Goal: Task Accomplishment & Management: Use online tool/utility

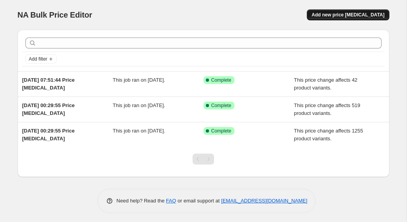
click at [354, 12] on span "Add new price [MEDICAL_DATA]" at bounding box center [348, 15] width 73 height 6
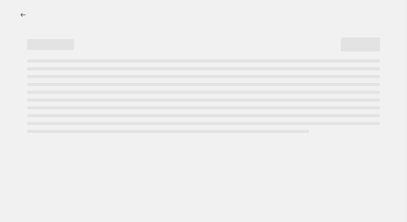
select select "percentage"
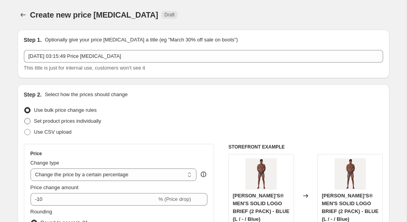
click at [72, 121] on span "Set product prices individually" at bounding box center [67, 121] width 67 height 6
click at [25, 119] on input "Set product prices individually" at bounding box center [24, 118] width 0 height 0
radio input "true"
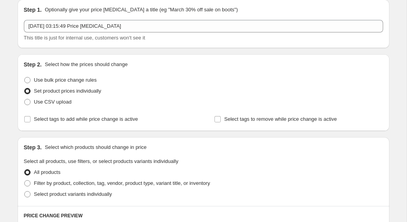
scroll to position [66, 0]
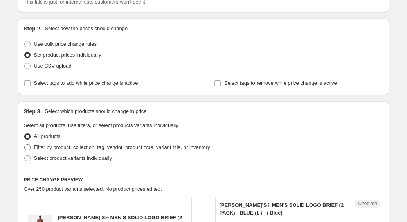
click at [51, 149] on span "Filter by product, collection, tag, vendor, product type, variant title, or inv…" at bounding box center [122, 148] width 176 height 6
click at [25, 145] on input "Filter by product, collection, tag, vendor, product type, variant title, or inv…" at bounding box center [24, 145] width 0 height 0
radio input "true"
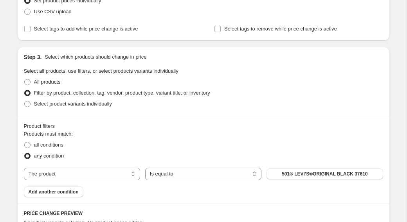
scroll to position [166, 0]
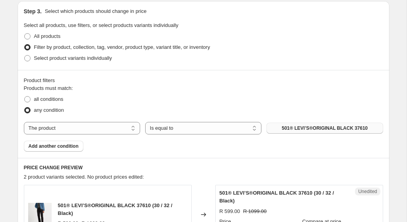
click at [269, 130] on button "501® LEVI’S®ORIGINAL BLACK 37610" at bounding box center [325, 128] width 116 height 11
click at [80, 124] on select "The product The product's collection The product's tag The product's vendor The…" at bounding box center [82, 128] width 116 height 13
select select "collection"
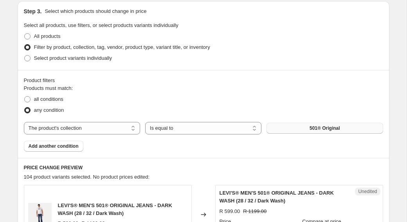
click at [303, 130] on button "501® Original" at bounding box center [325, 128] width 116 height 11
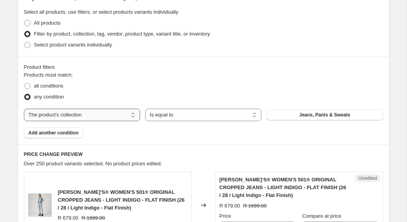
scroll to position [181, 0]
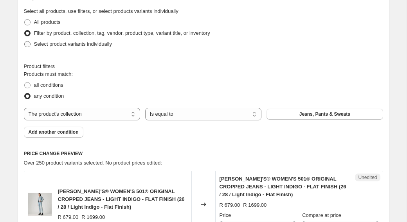
click at [83, 47] on span "Select product variants individually" at bounding box center [73, 44] width 78 height 8
click at [25, 42] on input "Select product variants individually" at bounding box center [24, 41] width 0 height 0
radio input "true"
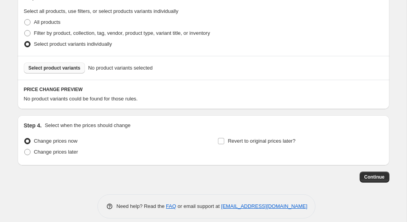
click at [74, 65] on span "Select product variants" at bounding box center [55, 68] width 52 height 6
click at [42, 31] on span "Filter by product, collection, tag, vendor, product type, variant title, or inv…" at bounding box center [122, 33] width 176 height 6
click at [25, 31] on input "Filter by product, collection, tag, vendor, product type, variant title, or inv…" at bounding box center [24, 30] width 0 height 0
radio input "true"
select select "collection"
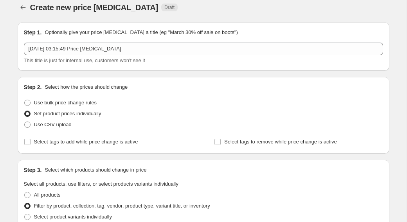
scroll to position [8, 0]
click at [69, 106] on span "Use bulk price change rules" at bounding box center [65, 103] width 63 height 8
click at [25, 100] on input "Use bulk price change rules" at bounding box center [24, 99] width 0 height 0
radio input "true"
select select "percentage"
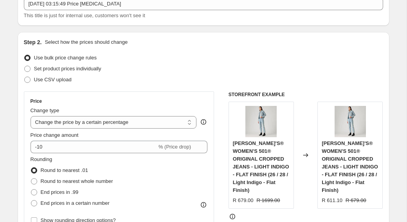
scroll to position [58, 0]
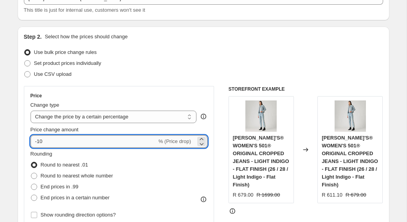
click at [87, 136] on input "-10" at bounding box center [94, 142] width 127 height 13
click at [88, 137] on input "-10" at bounding box center [94, 142] width 127 height 13
click at [77, 143] on input "-10" at bounding box center [94, 142] width 127 height 13
type input "-1"
type input "-50"
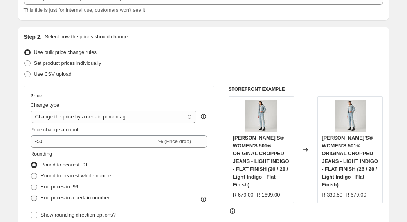
click at [70, 196] on span "End prices in a certain number" at bounding box center [75, 198] width 69 height 6
click at [31, 195] on input "End prices in a certain number" at bounding box center [31, 195] width 0 height 0
radio input "true"
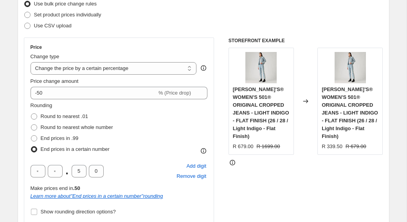
scroll to position [114, 0]
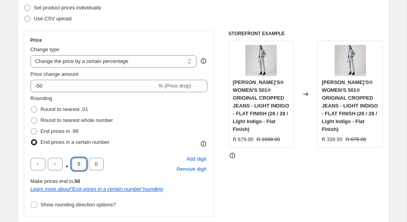
click at [80, 170] on input "5" at bounding box center [79, 164] width 15 height 13
type input "0"
click at [38, 164] on input "text" at bounding box center [38, 164] width 15 height 13
type input "9"
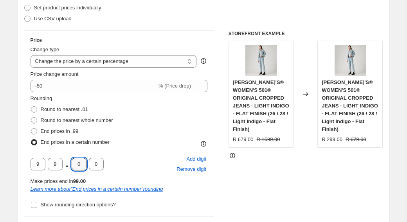
click at [147, 177] on div "9 9 . 0 0 Add digit Remove digit Make prices end in 99.00 Learn more about " En…" at bounding box center [119, 173] width 177 height 39
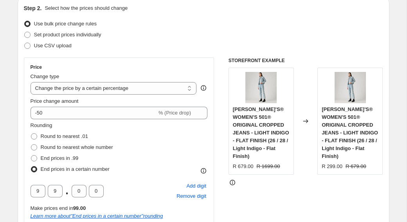
scroll to position [75, 0]
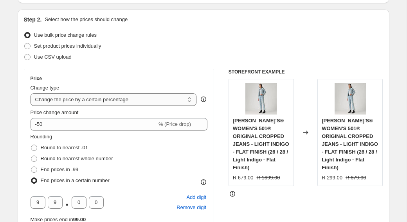
click at [108, 104] on select "Change the price to a certain amount Change the price by a certain amount Chang…" at bounding box center [114, 100] width 166 height 13
click at [31, 94] on select "Change the price to a certain amount Change the price by a certain amount Chang…" at bounding box center [114, 100] width 166 height 13
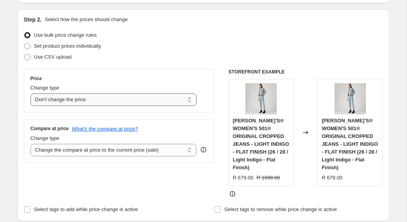
click at [90, 105] on select "Change the price to a certain amount Change the price by a certain amount Chang…" at bounding box center [114, 100] width 166 height 13
select select "pcap"
click at [31, 94] on select "Change the price to a certain amount Change the price by a certain amount Chang…" at bounding box center [114, 100] width 166 height 13
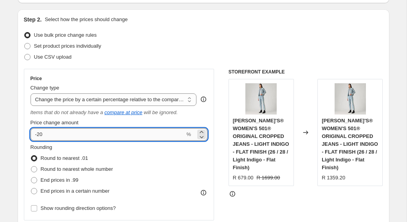
click at [87, 139] on input "-20" at bounding box center [108, 134] width 155 height 13
type input "-2"
type input "-50"
click at [60, 185] on label "End prices in .99" at bounding box center [55, 180] width 48 height 11
click at [31, 178] on input "End prices in .99" at bounding box center [31, 177] width 0 height 0
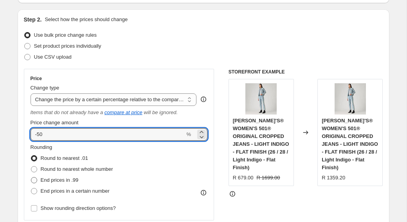
radio input "true"
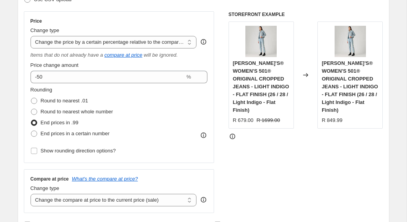
scroll to position [134, 0]
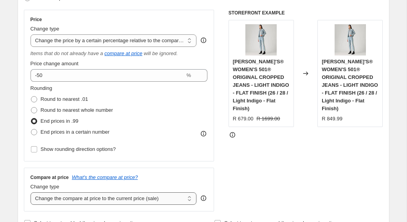
click at [123, 195] on select "Change the compare at price to the current price (sale) Change the compare at p…" at bounding box center [114, 199] width 166 height 13
select select "no_change"
click at [31, 193] on select "Change the compare at price to the current price (sale) Change the compare at p…" at bounding box center [114, 199] width 166 height 13
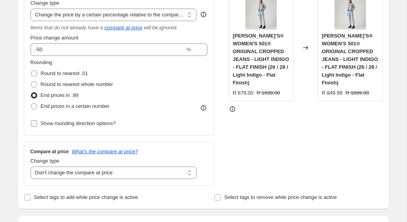
scroll to position [161, 0]
click at [49, 110] on label "End prices in a certain number" at bounding box center [70, 106] width 79 height 11
click at [31, 103] on input "End prices in a certain number" at bounding box center [31, 103] width 0 height 0
radio input "true"
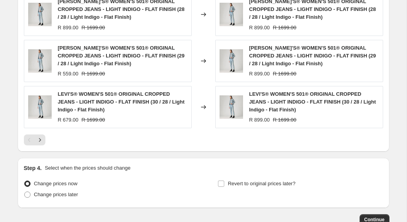
scroll to position [756, 0]
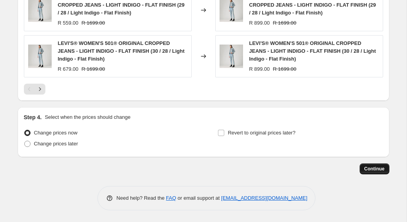
click at [367, 169] on span "Continue" at bounding box center [375, 169] width 20 height 6
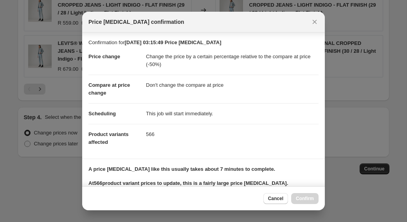
scroll to position [110, 0]
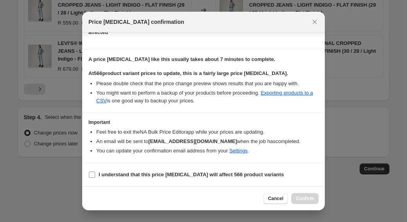
click at [95, 174] on span ":r24:" at bounding box center [92, 175] width 7 height 7
click at [95, 174] on input "I understand that this price [MEDICAL_DATA] will affect 566 product variants" at bounding box center [92, 175] width 6 height 6
checkbox input "true"
click at [311, 200] on span "Confirm" at bounding box center [305, 199] width 18 height 6
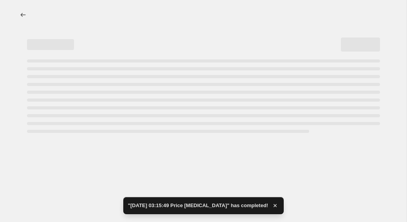
select select "pcap"
select select "no_change"
select select "collection"
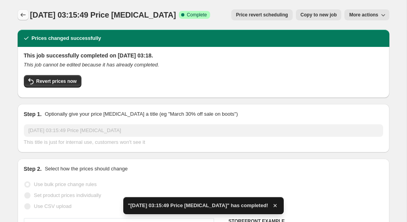
click at [26, 13] on icon "Price change jobs" at bounding box center [23, 15] width 8 height 8
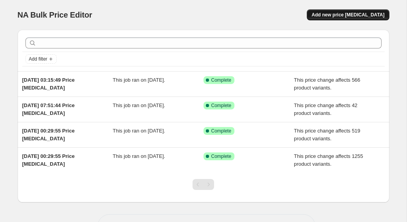
click at [343, 16] on span "Add new price [MEDICAL_DATA]" at bounding box center [348, 15] width 73 height 6
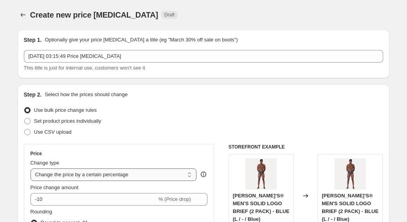
click at [73, 174] on select "Change the price to a certain amount Change the price by a certain amount Chang…" at bounding box center [114, 175] width 166 height 13
select select "pcap"
click at [31, 169] on select "Change the price to a certain amount Change the price by a certain amount Chang…" at bounding box center [114, 175] width 166 height 13
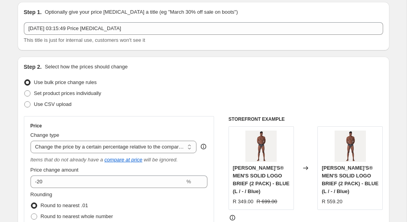
scroll to position [29, 0]
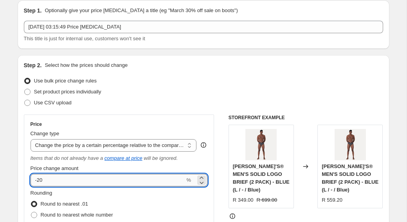
click at [53, 179] on input "-20" at bounding box center [108, 180] width 155 height 13
type input "-2"
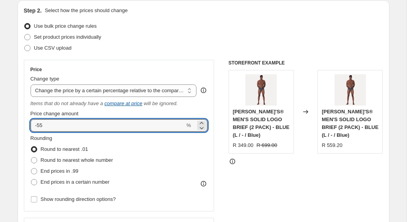
scroll to position [107, 0]
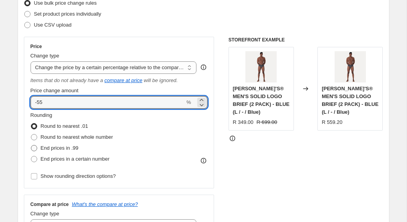
type input "-5"
type input "-35"
click at [71, 149] on span "End prices in .99" at bounding box center [60, 148] width 38 height 6
click at [31, 146] on input "End prices in .99" at bounding box center [31, 145] width 0 height 0
radio input "true"
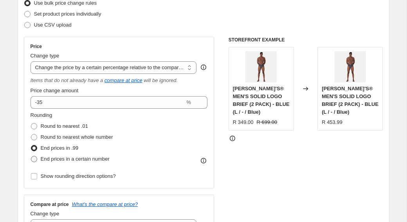
click at [75, 157] on span "End prices in a certain number" at bounding box center [75, 159] width 69 height 6
click at [31, 157] on input "End prices in a certain number" at bounding box center [31, 156] width 0 height 0
radio input "true"
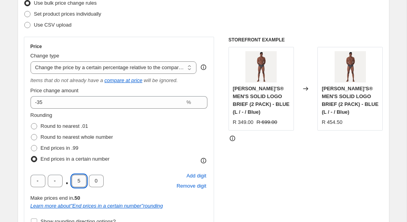
click at [78, 183] on input "5" at bounding box center [79, 181] width 15 height 13
type input "0"
click at [53, 186] on input "text" at bounding box center [55, 181] width 15 height 13
type input "9"
click at [141, 172] on div "9 . 0 0 Add digit Remove digit" at bounding box center [119, 181] width 177 height 20
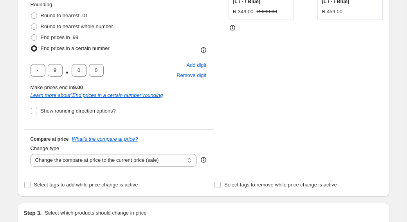
scroll to position [225, 0]
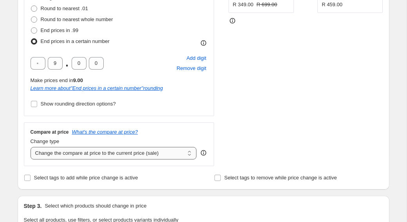
click at [83, 156] on select "Change the compare at price to the current price (sale) Change the compare at p…" at bounding box center [114, 153] width 166 height 13
select select "no_change"
click at [31, 147] on select "Change the compare at price to the current price (sale) Change the compare at p…" at bounding box center [114, 153] width 166 height 13
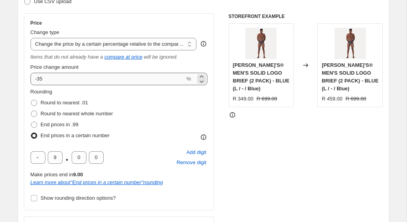
scroll to position [133, 0]
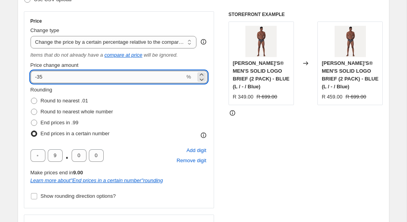
click at [58, 80] on input "-35" at bounding box center [108, 77] width 155 height 13
type input "-3"
type input "-45"
click at [136, 110] on div "Rounding Round to nearest .01 Round to nearest whole number End prices in .99 E…" at bounding box center [119, 112] width 177 height 53
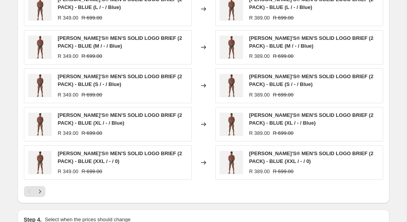
scroll to position [629, 0]
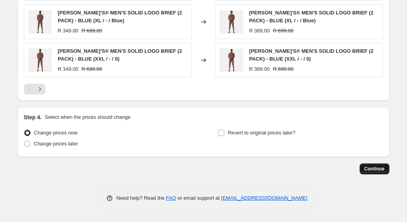
click at [376, 171] on span "Continue" at bounding box center [375, 169] width 20 height 6
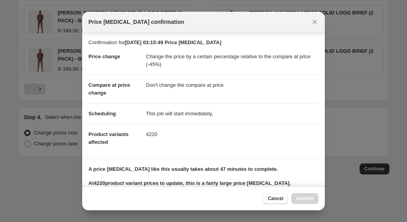
scroll to position [110, 0]
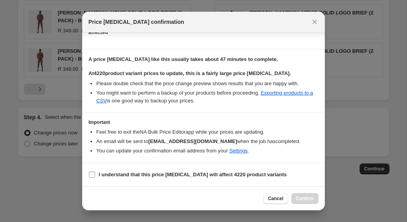
click at [163, 171] on span "I understand that this price [MEDICAL_DATA] will affect 4220 product variants" at bounding box center [193, 175] width 188 height 8
click at [95, 172] on input "I understand that this price [MEDICAL_DATA] will affect 4220 product variants" at bounding box center [92, 175] width 6 height 6
checkbox input "true"
click at [312, 196] on span "Confirm" at bounding box center [305, 199] width 18 height 6
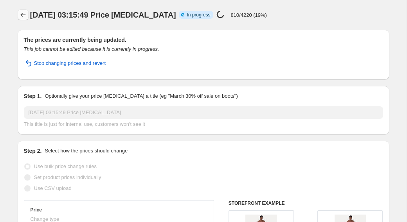
click at [23, 13] on icon "Price change jobs" at bounding box center [23, 15] width 8 height 8
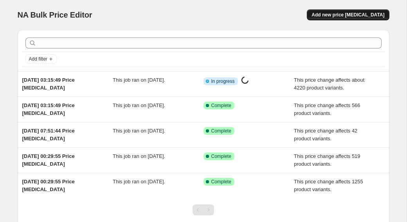
click at [348, 15] on span "Add new price [MEDICAL_DATA]" at bounding box center [348, 15] width 73 height 6
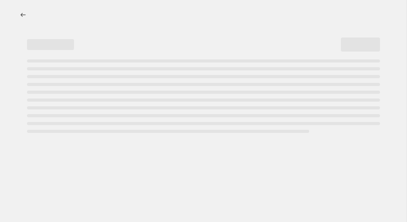
select select "percentage"
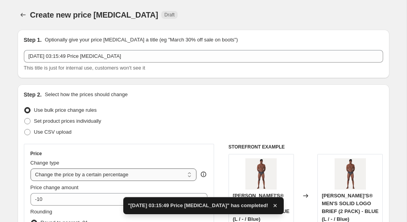
click at [83, 178] on select "Change the price to a certain amount Change the price by a certain amount Chang…" at bounding box center [114, 175] width 166 height 13
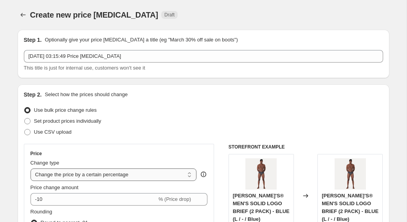
select select "pcap"
click at [31, 169] on select "Change the price to a certain amount Change the price by a certain amount Chang…" at bounding box center [114, 175] width 166 height 13
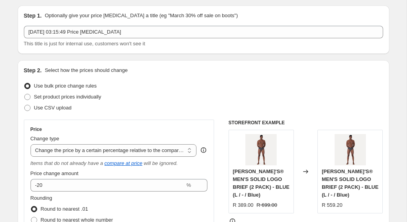
scroll to position [35, 0]
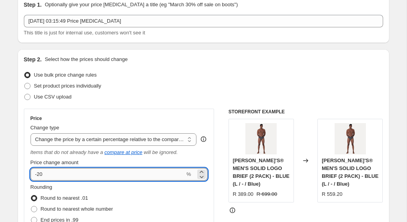
click at [68, 181] on input "-20" at bounding box center [108, 174] width 155 height 13
type input "40"
click at [142, 193] on div "Rounding Round to nearest .01 Round to nearest whole number End prices in .99 E…" at bounding box center [119, 210] width 177 height 53
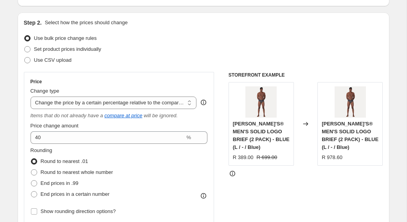
scroll to position [94, 0]
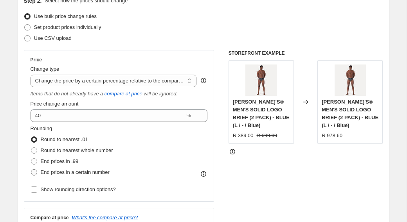
click at [68, 169] on span "End prices in a certain number" at bounding box center [75, 173] width 69 height 8
click at [31, 170] on input "End prices in a certain number" at bounding box center [31, 170] width 0 height 0
radio input "true"
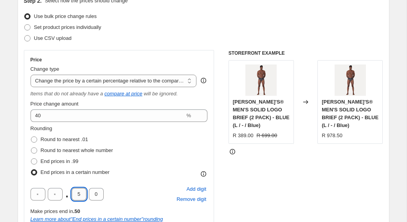
click at [77, 196] on input "5" at bounding box center [79, 194] width 15 height 13
type input "0"
click at [55, 194] on input "text" at bounding box center [55, 194] width 15 height 13
type input "9"
click at [137, 177] on div "Rounding Round to nearest .01 Round to nearest whole number End prices in .99 E…" at bounding box center [119, 151] width 177 height 53
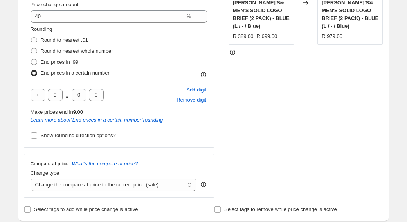
scroll to position [206, 0]
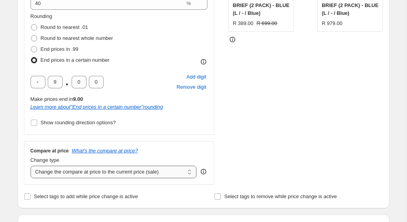
click at [85, 172] on select "Change the compare at price to the current price (sale) Change the compare at p…" at bounding box center [114, 172] width 166 height 13
select select "no_change"
click at [31, 166] on select "Change the compare at price to the current price (sale) Change the compare at p…" at bounding box center [114, 172] width 166 height 13
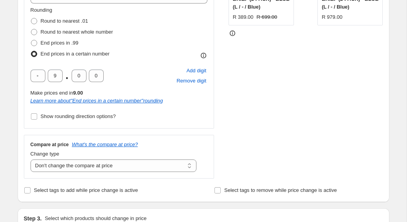
scroll to position [218, 0]
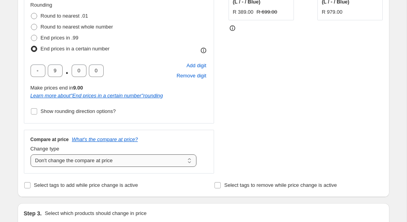
click at [81, 161] on select "Change the compare at price to the current price (sale) Change the compare at p…" at bounding box center [114, 161] width 166 height 13
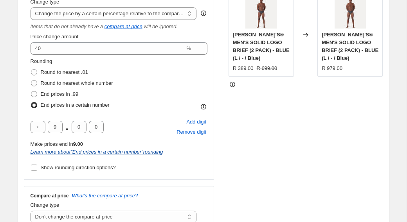
scroll to position [156, 0]
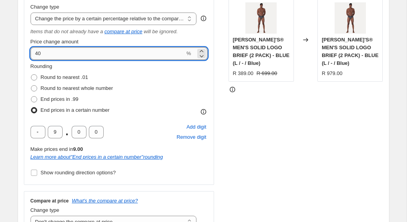
click at [37, 54] on input "40" at bounding box center [108, 53] width 155 height 13
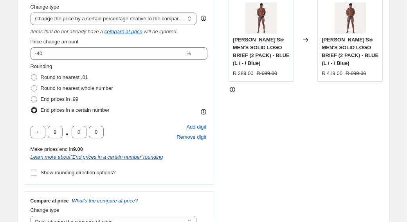
click at [128, 121] on div "Rounding Round to nearest .01 Round to nearest whole number End prices in .99 E…" at bounding box center [119, 121] width 177 height 116
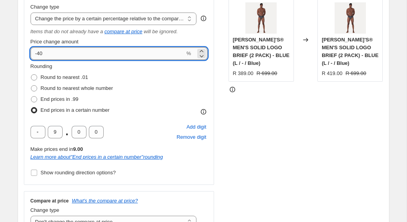
click at [65, 57] on input "-40" at bounding box center [108, 53] width 155 height 13
type input "-4"
type input "-50"
click at [135, 114] on div "Rounding Round to nearest .01 Round to nearest whole number End prices in .99 E…" at bounding box center [119, 89] width 177 height 53
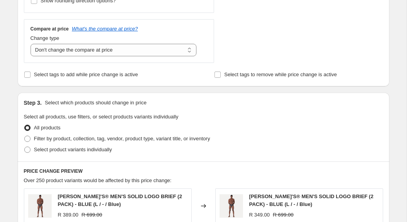
scroll to position [333, 0]
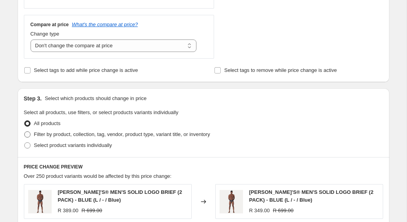
click at [65, 137] on span "Filter by product, collection, tag, vendor, product type, variant title, or inv…" at bounding box center [122, 135] width 176 height 6
click at [25, 132] on input "Filter by product, collection, tag, vendor, product type, variant title, or inv…" at bounding box center [24, 132] width 0 height 0
radio input "true"
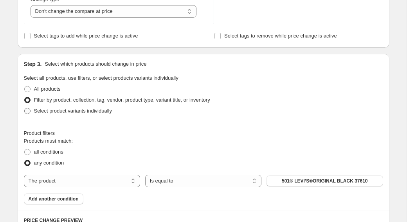
scroll to position [407, 0]
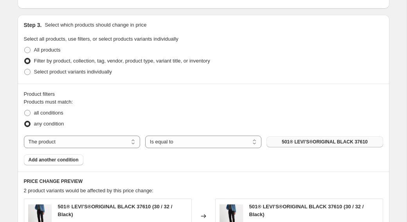
click at [275, 140] on button "501® LEVI’S®ORIGINAL BLACK 37610" at bounding box center [325, 142] width 116 height 11
click at [73, 144] on select "The product The product's collection The product's tag The product's vendor The…" at bounding box center [82, 142] width 116 height 13
select select "collection"
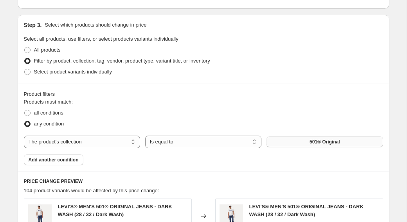
click at [283, 146] on button "501® Original" at bounding box center [325, 142] width 116 height 11
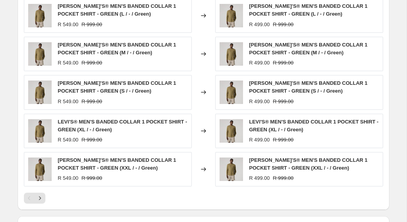
scroll to position [717, 0]
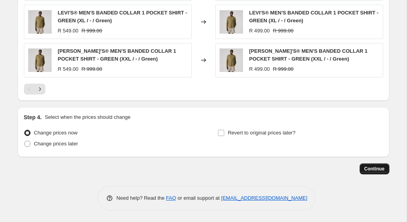
click at [362, 169] on button "Continue" at bounding box center [375, 169] width 30 height 11
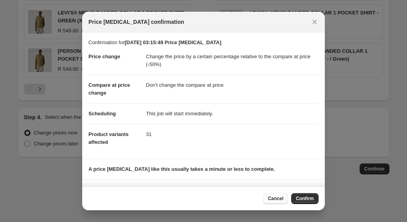
click at [287, 198] on button "Cancel" at bounding box center [276, 198] width 25 height 11
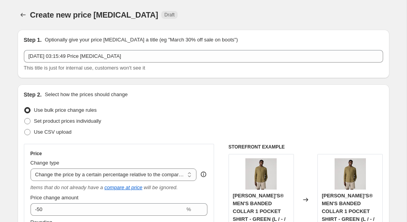
scroll to position [717, 0]
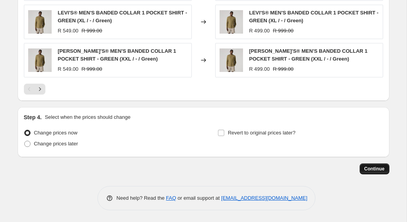
click at [360, 169] on button "Continue" at bounding box center [375, 169] width 30 height 11
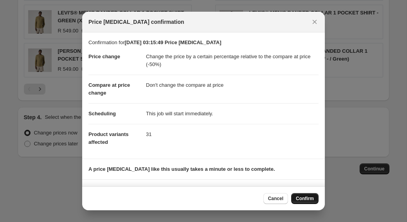
click at [304, 196] on span "Confirm" at bounding box center [305, 199] width 18 height 6
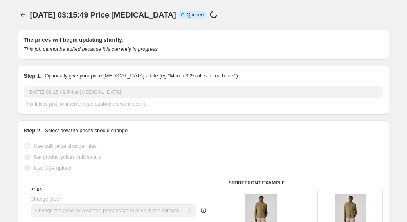
scroll to position [717, 0]
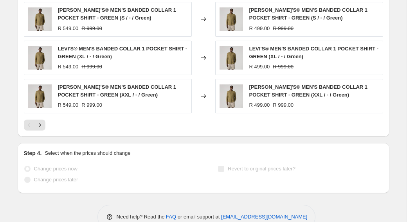
select select "pcap"
select select "no_change"
select select "collection"
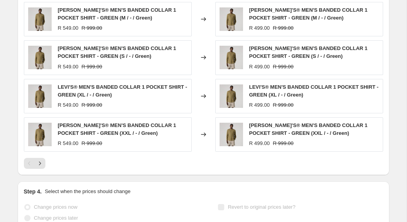
scroll to position [0, 0]
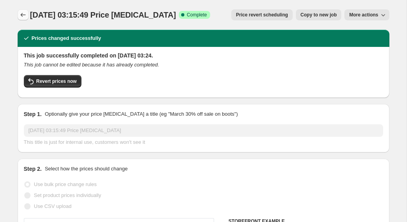
click at [25, 16] on icon "Price change jobs" at bounding box center [23, 15] width 8 height 8
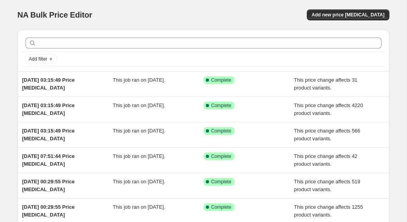
click at [340, 21] on div "NA Bulk Price Editor. This page is ready NA Bulk Price Editor Add new price [ME…" at bounding box center [204, 15] width 372 height 30
click at [337, 16] on span "Add new price [MEDICAL_DATA]" at bounding box center [348, 15] width 73 height 6
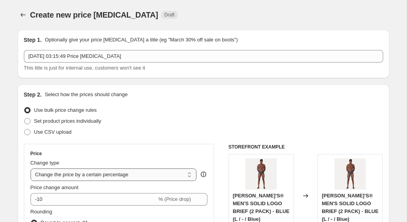
click at [67, 172] on select "Change the price to a certain amount Change the price by a certain amount Chang…" at bounding box center [114, 175] width 166 height 13
select select "pcap"
click at [31, 169] on select "Change the price to a certain amount Change the price by a certain amount Chang…" at bounding box center [114, 175] width 166 height 13
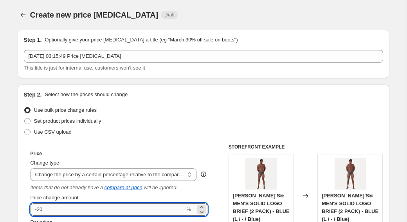
click at [83, 204] on input "-20" at bounding box center [108, 210] width 155 height 13
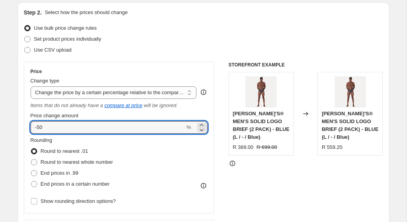
scroll to position [159, 0]
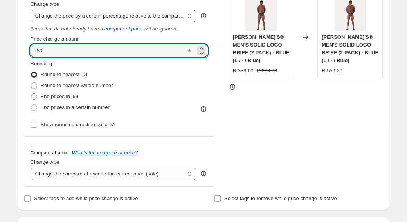
type input "-50"
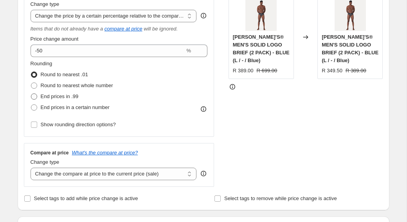
click at [63, 100] on span "End prices in .99" at bounding box center [60, 97] width 38 height 8
click at [31, 94] on input "End prices in .99" at bounding box center [31, 94] width 0 height 0
radio input "true"
click at [63, 105] on span "End prices in a certain number" at bounding box center [75, 108] width 69 height 6
click at [31, 105] on input "End prices in a certain number" at bounding box center [31, 105] width 0 height 0
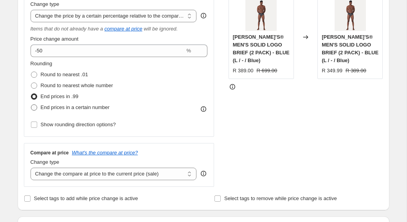
radio input "true"
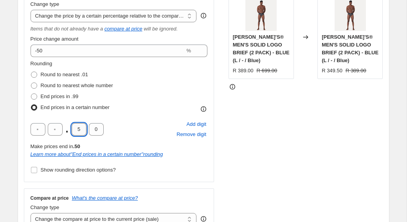
click at [83, 128] on input "5" at bounding box center [79, 129] width 15 height 13
type input "0"
click at [58, 130] on input "text" at bounding box center [55, 129] width 15 height 13
type input "9"
click at [128, 128] on div "9 . 0 0 Add digit Remove digit" at bounding box center [119, 129] width 177 height 20
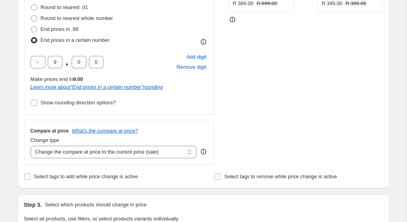
scroll to position [233, 0]
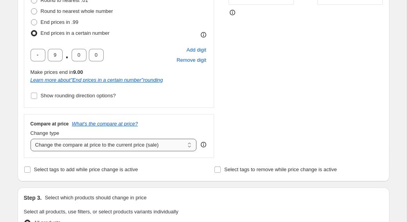
click at [82, 141] on select "Change the compare at price to the current price (sale) Change the compare at p…" at bounding box center [114, 145] width 166 height 13
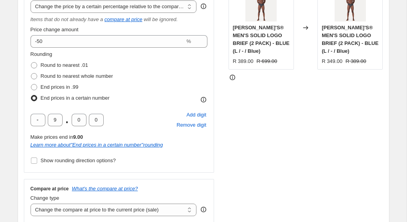
scroll to position [172, 0]
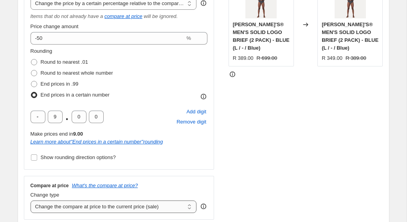
click at [103, 205] on select "Change the compare at price to the current price (sale) Change the compare at p…" at bounding box center [114, 207] width 166 height 13
select select "no_change"
click at [31, 201] on select "Change the compare at price to the current price (sale) Change the compare at p…" at bounding box center [114, 207] width 166 height 13
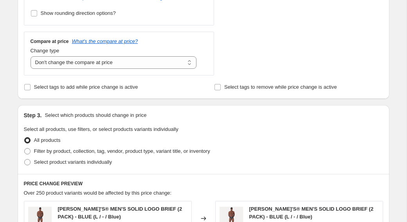
scroll to position [323, 0]
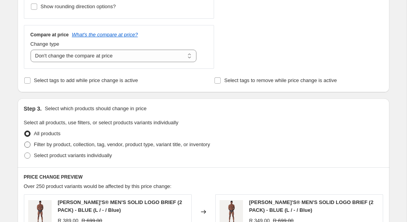
click at [84, 141] on label "Filter by product, collection, tag, vendor, product type, variant title, or inv…" at bounding box center [117, 144] width 186 height 11
click at [25, 142] on input "Filter by product, collection, tag, vendor, product type, variant title, or inv…" at bounding box center [24, 142] width 0 height 0
radio input "true"
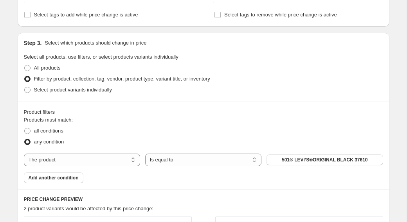
scroll to position [411, 0]
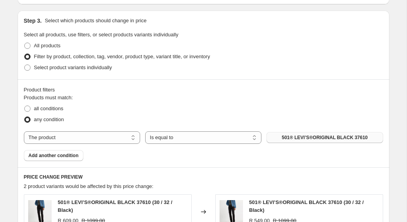
click at [289, 137] on span "501® LEVI’S®ORIGINAL BLACK 37610" at bounding box center [325, 138] width 86 height 6
click at [117, 133] on select "The product The product's collection The product's tag The product's vendor The…" at bounding box center [82, 138] width 116 height 13
select select "collection"
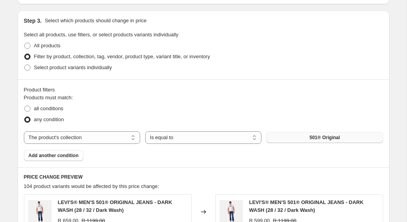
click at [276, 136] on button "501® Original" at bounding box center [325, 137] width 116 height 11
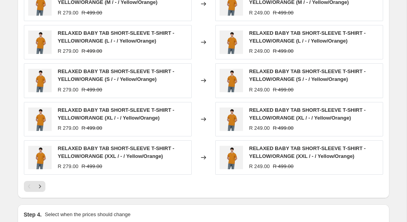
scroll to position [671, 0]
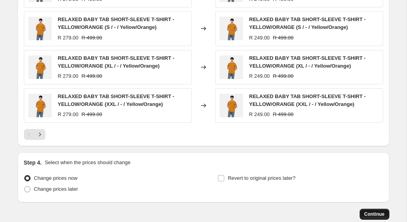
click at [374, 210] on button "Continue" at bounding box center [375, 214] width 30 height 11
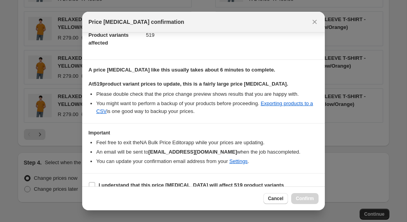
scroll to position [110, 0]
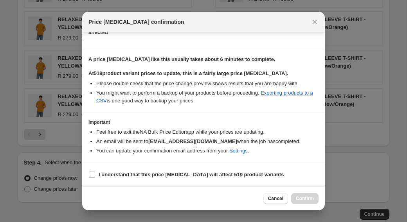
click at [204, 184] on section "I understand that this price [MEDICAL_DATA] will affect 519 product variants" at bounding box center [203, 174] width 243 height 23
click at [204, 179] on label "I understand that this price [MEDICAL_DATA] will affect 519 product variants" at bounding box center [186, 175] width 195 height 11
click at [95, 178] on input "I understand that this price [MEDICAL_DATA] will affect 519 product variants" at bounding box center [92, 175] width 6 height 6
checkbox input "true"
click at [311, 197] on span "Confirm" at bounding box center [305, 199] width 18 height 6
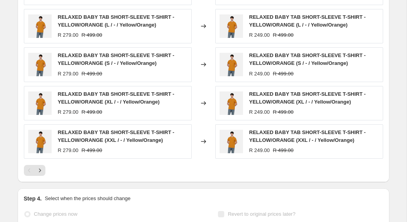
scroll to position [692, 0]
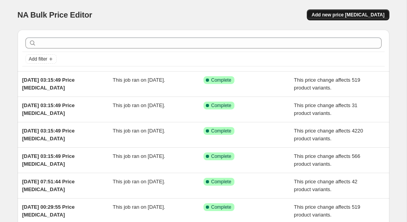
click at [350, 15] on span "Add new price [MEDICAL_DATA]" at bounding box center [348, 15] width 73 height 6
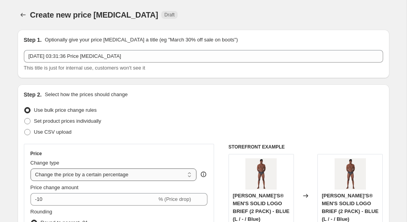
click at [76, 175] on select "Change the price to a certain amount Change the price by a certain amount Chang…" at bounding box center [114, 175] width 166 height 13
select select "pcap"
click at [31, 169] on select "Change the price to a certain amount Change the price by a certain amount Chang…" at bounding box center [114, 175] width 166 height 13
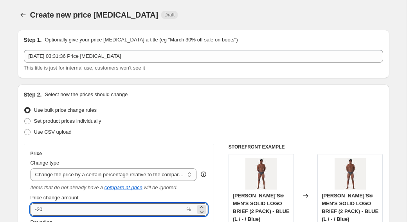
click at [60, 211] on input "-20" at bounding box center [108, 210] width 155 height 13
type input "-2"
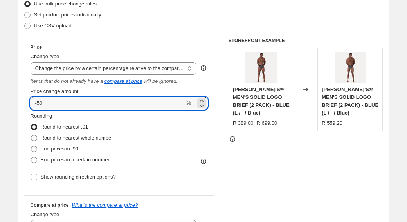
scroll to position [110, 0]
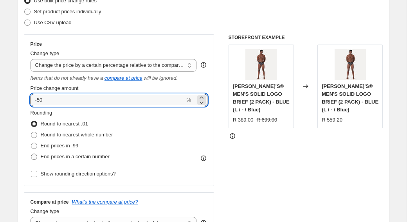
type input "-50"
click at [57, 156] on span "End prices in a certain number" at bounding box center [75, 157] width 69 height 6
click at [31, 154] on input "End prices in a certain number" at bounding box center [31, 154] width 0 height 0
radio input "true"
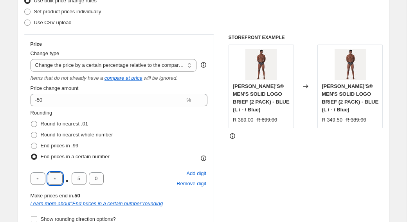
click at [58, 176] on input "text" at bounding box center [55, 179] width 15 height 13
type input "9"
type input "0"
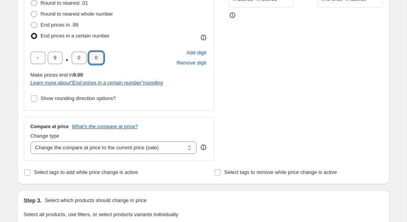
scroll to position [249, 0]
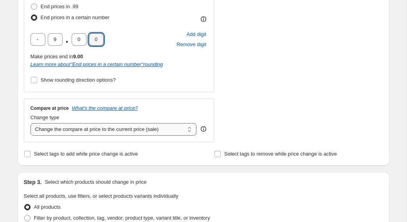
click at [130, 130] on select "Change the compare at price to the current price (sale) Change the compare at p…" at bounding box center [114, 129] width 166 height 13
select select "no_change"
click at [31, 123] on select "Change the compare at price to the current price (sale) Change the compare at p…" at bounding box center [114, 129] width 166 height 13
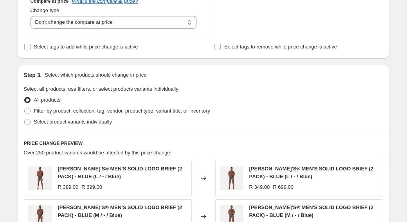
scroll to position [372, 0]
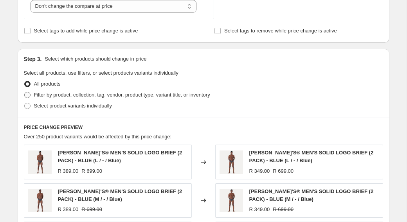
click at [78, 91] on label "Filter by product, collection, tag, vendor, product type, variant title, or inv…" at bounding box center [117, 95] width 186 height 11
click at [25, 92] on input "Filter by product, collection, tag, vendor, product type, variant title, or inv…" at bounding box center [24, 92] width 0 height 0
radio input "true"
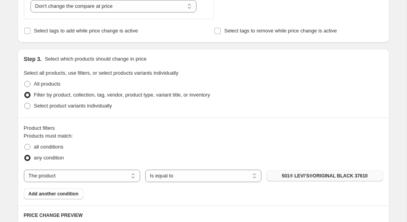
click at [304, 174] on span "501® LEVI’S®ORIGINAL BLACK 37610" at bounding box center [325, 176] width 86 height 6
click at [83, 178] on select "The product The product's collection The product's tag The product's vendor The…" at bounding box center [82, 176] width 116 height 13
select select "collection"
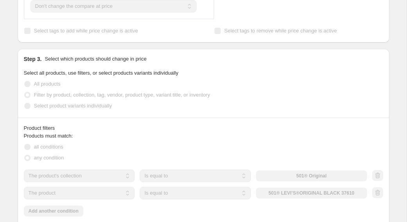
click at [69, 194] on select "The product The product's collection The product's tag The product's vendor The…" at bounding box center [79, 193] width 111 height 13
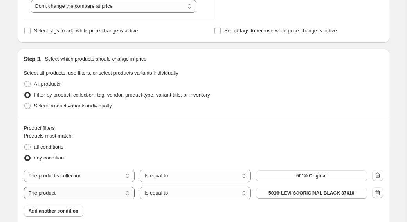
click at [69, 194] on select "The product The product's collection The product's tag The product's vendor The…" at bounding box center [79, 193] width 111 height 13
select select "collection"
click at [297, 178] on span "501® Original" at bounding box center [311, 176] width 31 height 6
click at [298, 187] on div "The product The product's collection The product's tag The product's vendor The…" at bounding box center [195, 193] width 343 height 13
click at [298, 188] on button "501® Original" at bounding box center [311, 193] width 111 height 11
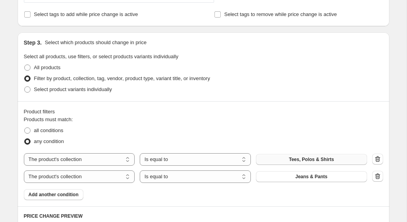
scroll to position [403, 0]
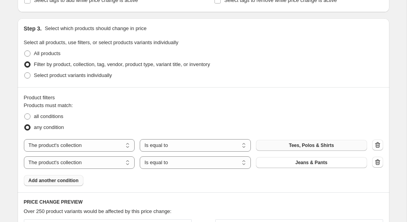
click at [65, 184] on button "Add another condition" at bounding box center [54, 180] width 60 height 11
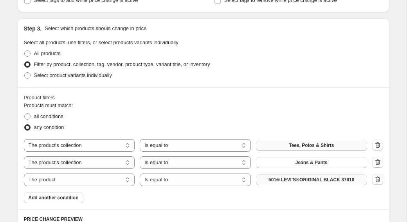
click at [291, 184] on button "501® LEVI’S®ORIGINAL BLACK 37610" at bounding box center [311, 180] width 111 height 11
click at [43, 182] on select "The product The product's collection The product's tag The product's vendor The…" at bounding box center [79, 180] width 111 height 13
select select "collection"
click at [293, 181] on button "501® Original" at bounding box center [311, 180] width 111 height 11
click at [65, 197] on span "Add another condition" at bounding box center [54, 198] width 50 height 6
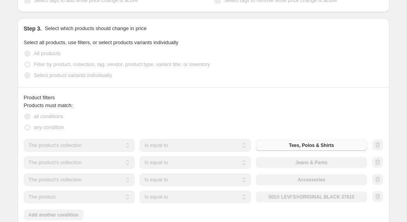
click at [80, 195] on select "The product The product's collection The product's tag The product's vendor The…" at bounding box center [79, 197] width 111 height 13
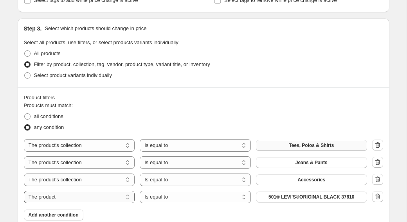
select select "collection"
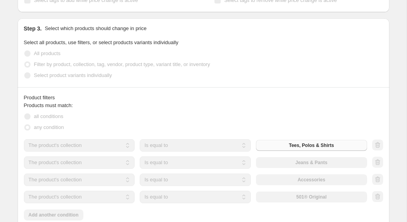
click at [305, 196] on div "The product The product's collection The product's tag The product's vendor The…" at bounding box center [195, 197] width 343 height 13
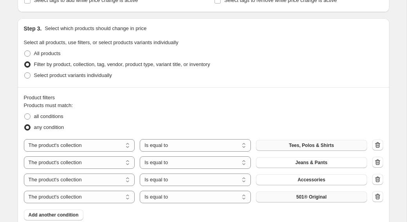
click at [306, 202] on button "501® Original" at bounding box center [311, 197] width 111 height 11
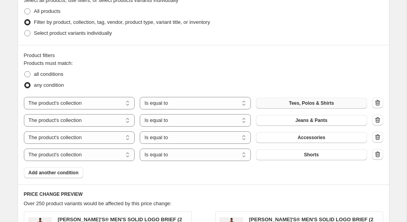
scroll to position [446, 0]
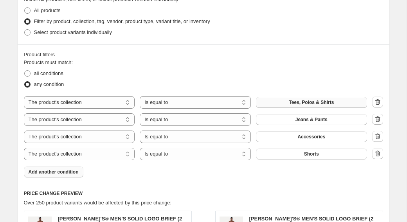
click at [52, 169] on span "Add another condition" at bounding box center [54, 172] width 50 height 6
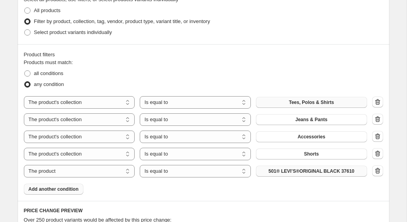
click at [287, 175] on button "501® LEVI’S®ORIGINAL BLACK 37610" at bounding box center [311, 171] width 111 height 11
click at [97, 167] on select "The product The product's collection The product's tag The product's vendor The…" at bounding box center [79, 171] width 111 height 13
select select "collection"
click at [276, 174] on button "501® Original" at bounding box center [311, 171] width 111 height 11
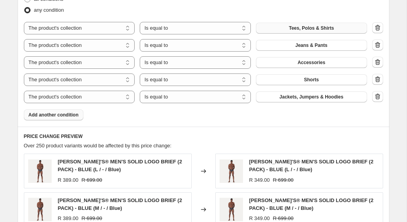
scroll to position [786, 0]
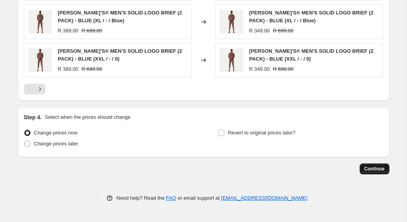
click at [363, 166] on button "Continue" at bounding box center [375, 169] width 30 height 11
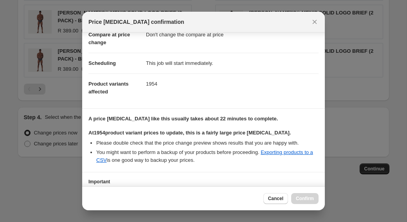
scroll to position [110, 0]
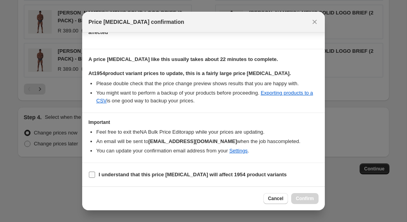
click at [150, 177] on b "I understand that this price change job will affect 1954 product variants" at bounding box center [193, 175] width 188 height 6
click at [95, 177] on input "I understand that this price change job will affect 1954 product variants" at bounding box center [92, 175] width 6 height 6
checkbox input "true"
click at [314, 201] on span "Confirm" at bounding box center [305, 199] width 18 height 6
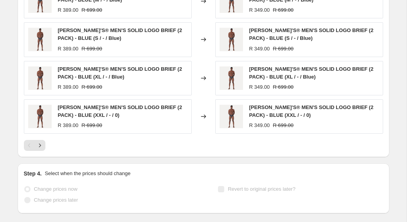
scroll to position [806, 0]
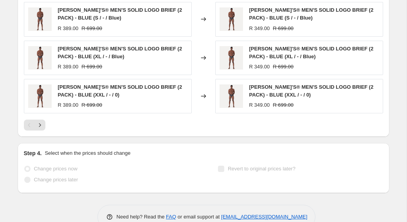
select select "pcap"
select select "no_change"
select select "collection"
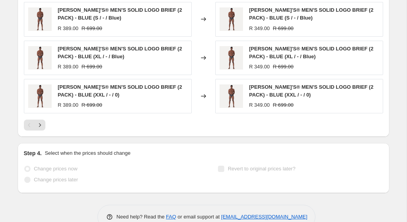
select select "collection"
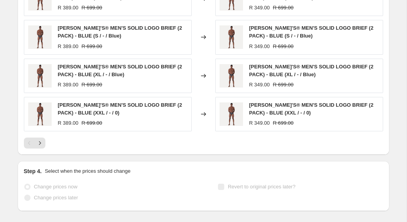
scroll to position [0, 0]
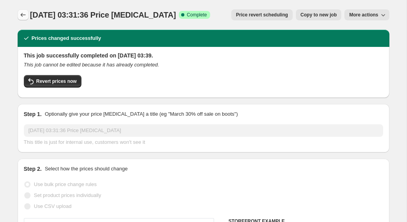
click at [23, 11] on icon "Price change jobs" at bounding box center [23, 15] width 8 height 8
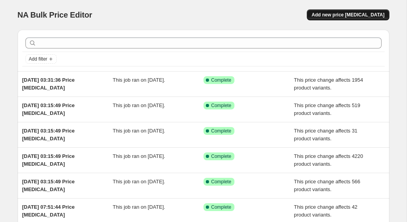
click at [340, 14] on span "Add new price [MEDICAL_DATA]" at bounding box center [348, 15] width 73 height 6
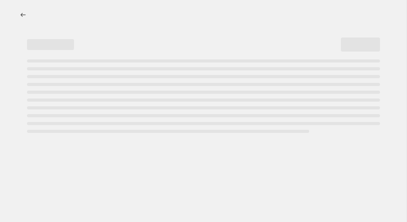
select select "percentage"
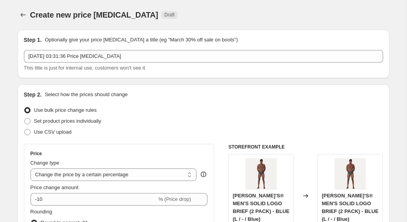
scroll to position [4, 0]
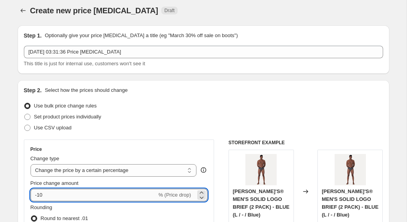
click at [73, 196] on input "-10" at bounding box center [94, 195] width 127 height 13
type input "-1"
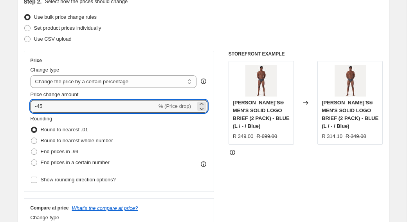
scroll to position [98, 0]
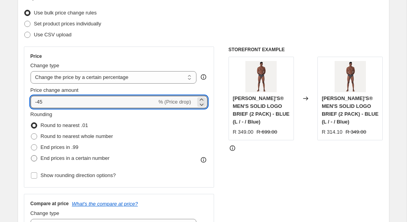
type input "-45"
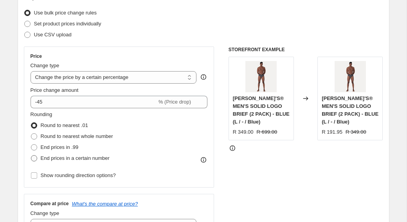
click at [72, 158] on span "End prices in a certain number" at bounding box center [75, 158] width 69 height 6
click at [31, 156] on input "End prices in a certain number" at bounding box center [31, 155] width 0 height 0
radio input "true"
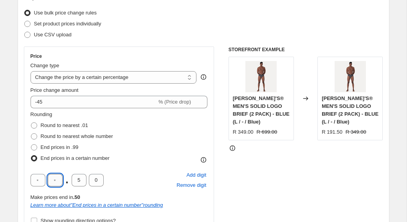
click at [56, 178] on input "text" at bounding box center [55, 180] width 15 height 13
type input "9"
type input "0"
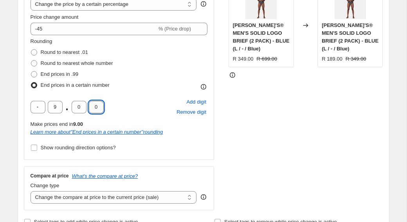
scroll to position [193, 0]
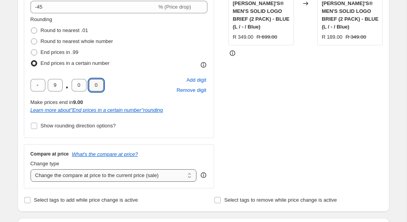
click at [108, 174] on select "Change the compare at price to the current price (sale) Change the compare at p…" at bounding box center [114, 176] width 166 height 13
select select "no_change"
click at [31, 170] on select "Change the compare at price to the current price (sale) Change the compare at p…" at bounding box center [114, 176] width 166 height 13
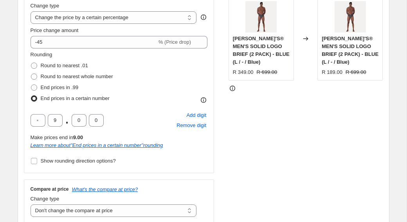
scroll to position [154, 0]
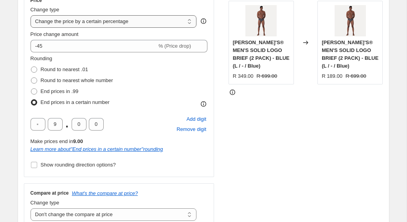
click at [96, 22] on select "Change the price to a certain amount Change the price by a certain amount Chang…" at bounding box center [114, 21] width 166 height 13
select select "pcap"
click at [31, 15] on select "Change the price to a certain amount Change the price by a certain amount Chang…" at bounding box center [114, 21] width 166 height 13
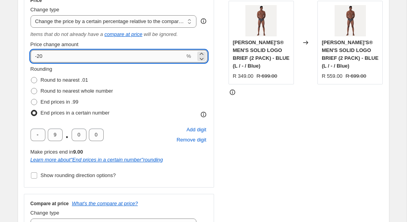
click at [70, 51] on input "-20" at bounding box center [108, 56] width 155 height 13
click at [62, 54] on input "-20" at bounding box center [108, 56] width 155 height 13
type input "-2"
click at [150, 87] on div "Rounding Round to nearest .01 Round to nearest whole number End prices in .99 E…" at bounding box center [119, 91] width 177 height 53
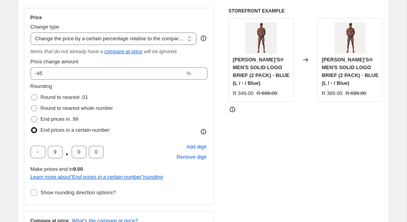
scroll to position [89, 0]
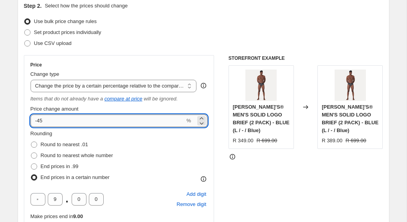
click at [116, 117] on input "-45" at bounding box center [108, 121] width 155 height 13
type input "-4"
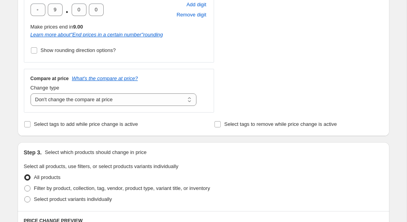
scroll to position [340, 0]
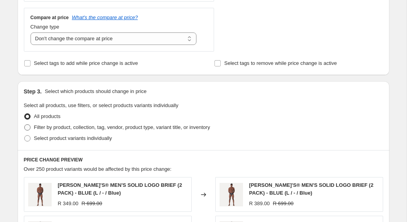
type input "-50"
click at [157, 127] on span "Filter by product, collection, tag, vendor, product type, variant title, or inv…" at bounding box center [122, 128] width 176 height 6
click at [25, 125] on input "Filter by product, collection, tag, vendor, product type, variant title, or inv…" at bounding box center [24, 125] width 0 height 0
radio input "true"
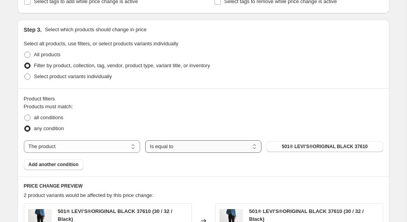
scroll to position [415, 0]
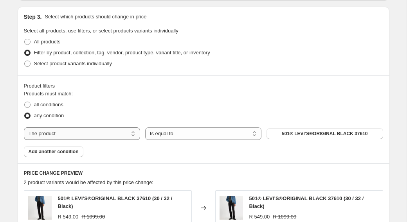
click at [96, 131] on select "The product The product's collection The product's tag The product's vendor The…" at bounding box center [82, 134] width 116 height 13
select select "collection"
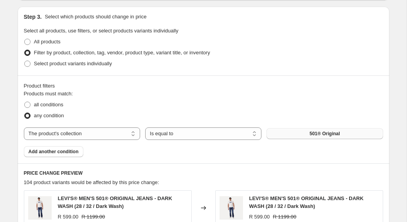
click at [281, 139] on button "501® Original" at bounding box center [325, 133] width 116 height 11
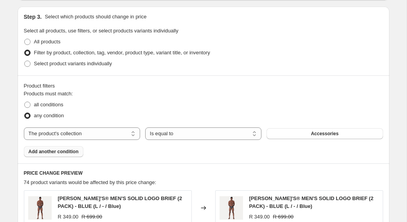
click at [80, 151] on button "Add another condition" at bounding box center [54, 151] width 60 height 11
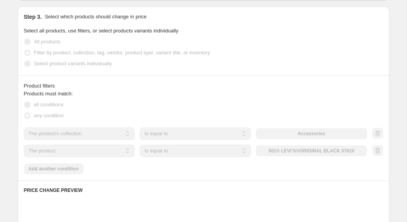
click at [82, 152] on select "The product The product's collection The product's tag The product's vendor The…" at bounding box center [79, 151] width 111 height 13
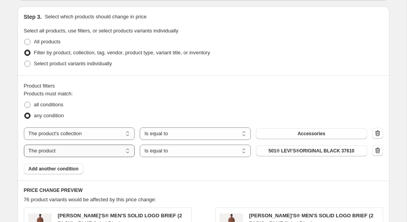
select select "collection"
click at [275, 146] on button "501® Original" at bounding box center [311, 151] width 111 height 11
click at [61, 165] on button "Add another condition" at bounding box center [54, 169] width 60 height 11
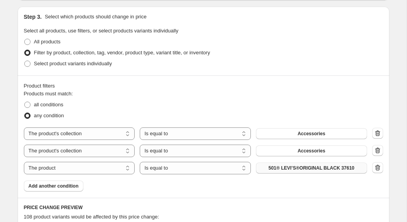
click at [292, 172] on button "501® LEVI’S®ORIGINAL BLACK 37610" at bounding box center [311, 168] width 111 height 11
click at [42, 174] on select "The product The product's collection The product's tag The product's vendor The…" at bounding box center [79, 168] width 111 height 13
select select "collection"
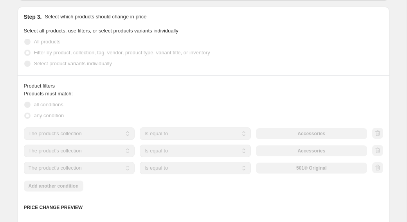
click at [277, 172] on div "The product The product's collection The product's tag The product's vendor The…" at bounding box center [195, 168] width 343 height 13
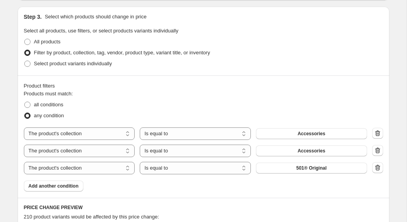
click at [277, 172] on button "501® Original" at bounding box center [311, 168] width 111 height 11
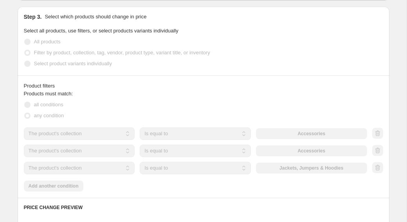
click at [78, 188] on div "Products must match: all conditions any condition The product The product's col…" at bounding box center [204, 141] width 360 height 102
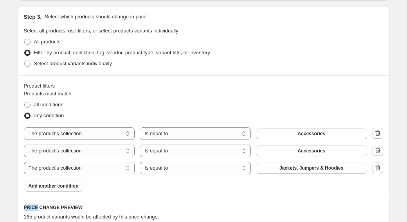
click at [78, 188] on span "Add another condition" at bounding box center [54, 186] width 50 height 6
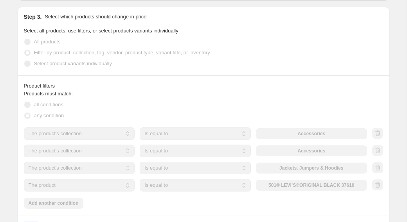
click at [83, 185] on select "The product The product's collection The product's tag The product's vendor The…" at bounding box center [79, 185] width 111 height 13
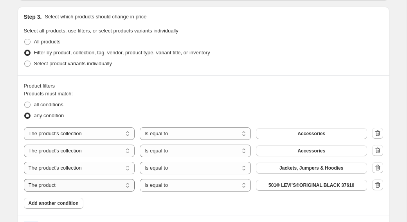
click at [83, 185] on select "The product The product's collection The product's tag The product's vendor The…" at bounding box center [79, 185] width 111 height 13
select select "collection"
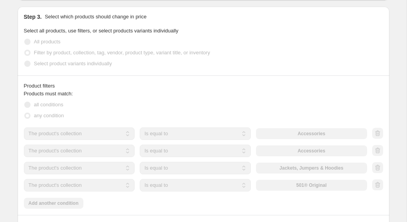
click at [266, 188] on div "The product The product's collection The product's tag The product's vendor The…" at bounding box center [195, 185] width 343 height 13
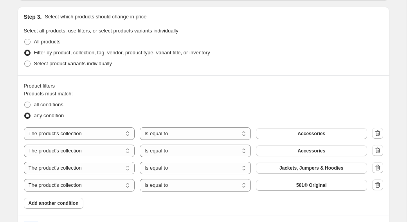
click at [266, 188] on button "501® Original" at bounding box center [311, 185] width 111 height 11
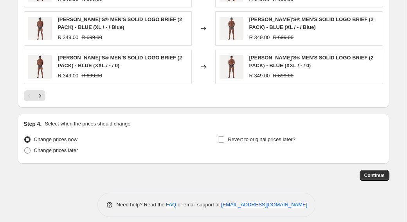
scroll to position [768, 0]
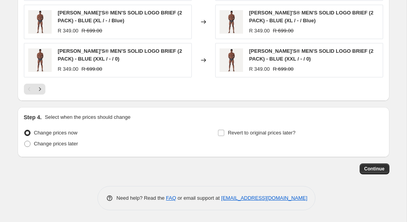
click at [376, 170] on span "Continue" at bounding box center [375, 169] width 20 height 6
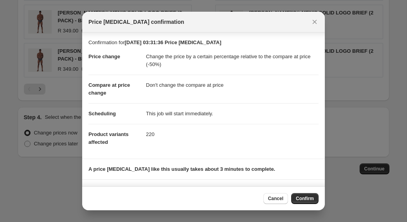
scroll to position [43, 0]
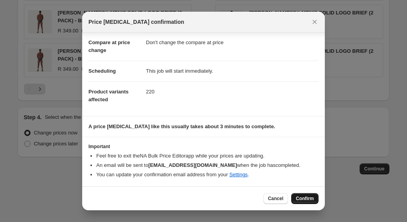
click at [300, 196] on span "Confirm" at bounding box center [305, 199] width 18 height 6
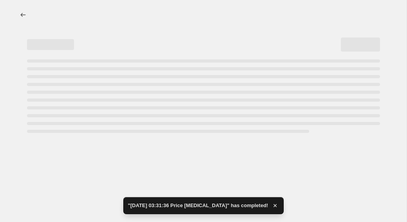
select select "pcap"
select select "no_change"
select select "collection"
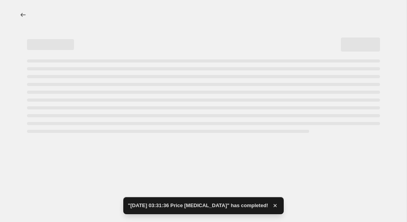
select select "collection"
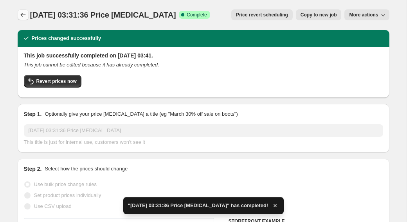
click at [23, 12] on icon "Price change jobs" at bounding box center [23, 15] width 8 height 8
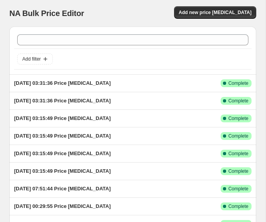
click at [201, 20] on div "NA Bulk Price Editor Add new price change job" at bounding box center [132, 13] width 247 height 14
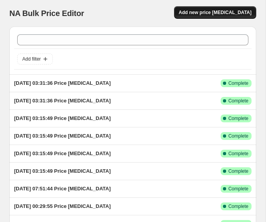
click at [201, 14] on span "Add new price [MEDICAL_DATA]" at bounding box center [215, 12] width 73 height 6
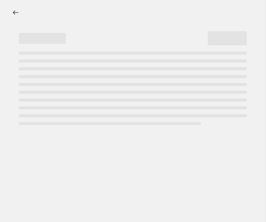
select select "percentage"
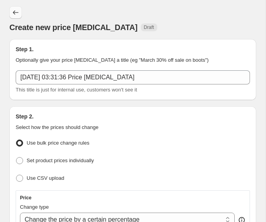
click at [17, 8] on button "Price change jobs" at bounding box center [15, 12] width 13 height 13
